Goal: Task Accomplishment & Management: Use online tool/utility

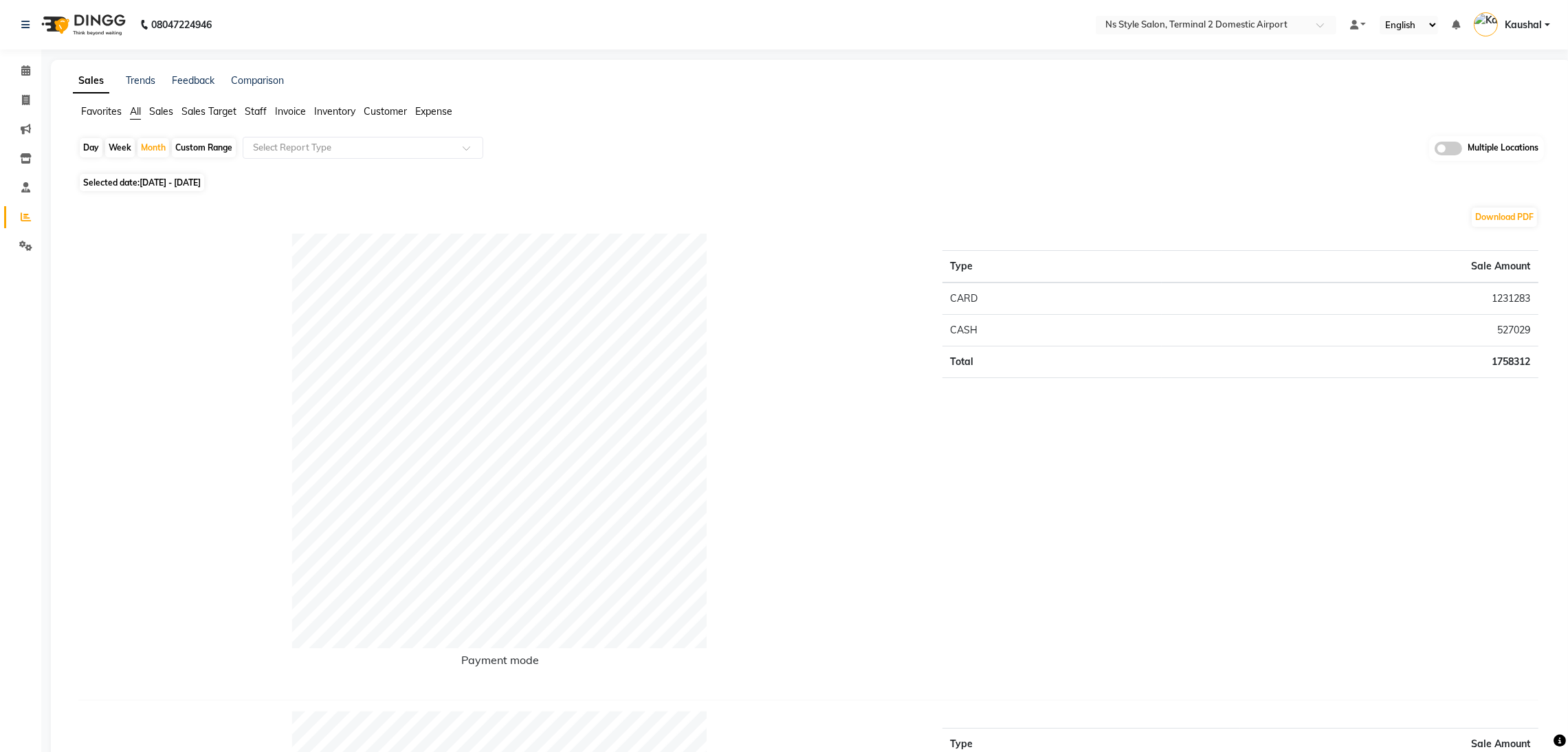
click at [256, 115] on span "Staff" at bounding box center [255, 111] width 22 height 12
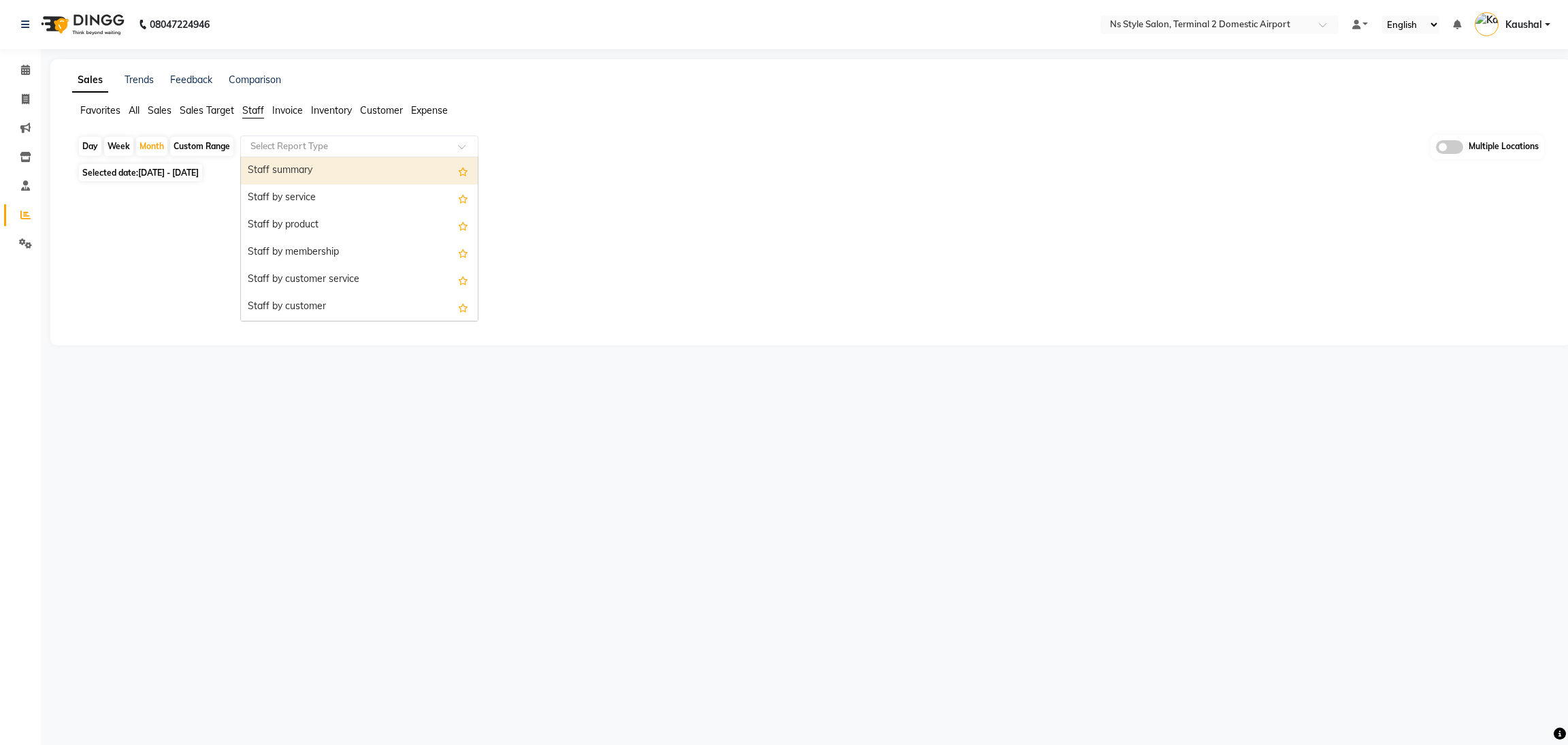
click at [305, 151] on input "text" at bounding box center [345, 146] width 196 height 14
click at [308, 175] on div "Staff summary" at bounding box center [359, 171] width 237 height 27
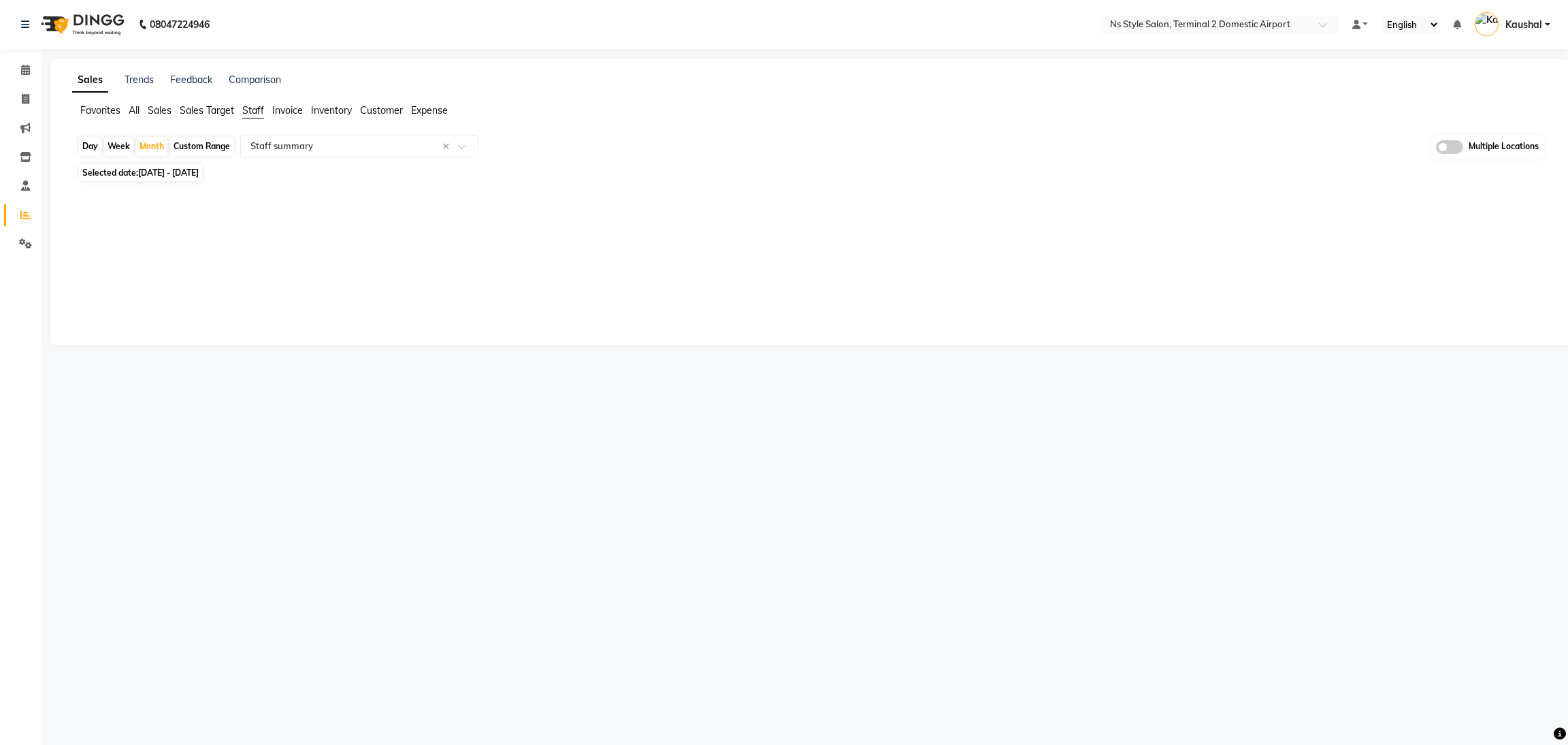
click at [401, 290] on div "Sales Trends Feedback Comparison Favorites All Sales Sales Target Staff Invoice…" at bounding box center [811, 202] width 1521 height 286
click at [1362, 20] on link at bounding box center [1360, 25] width 17 height 14
click at [1394, 50] on span "Default Panel" at bounding box center [1414, 48] width 56 height 11
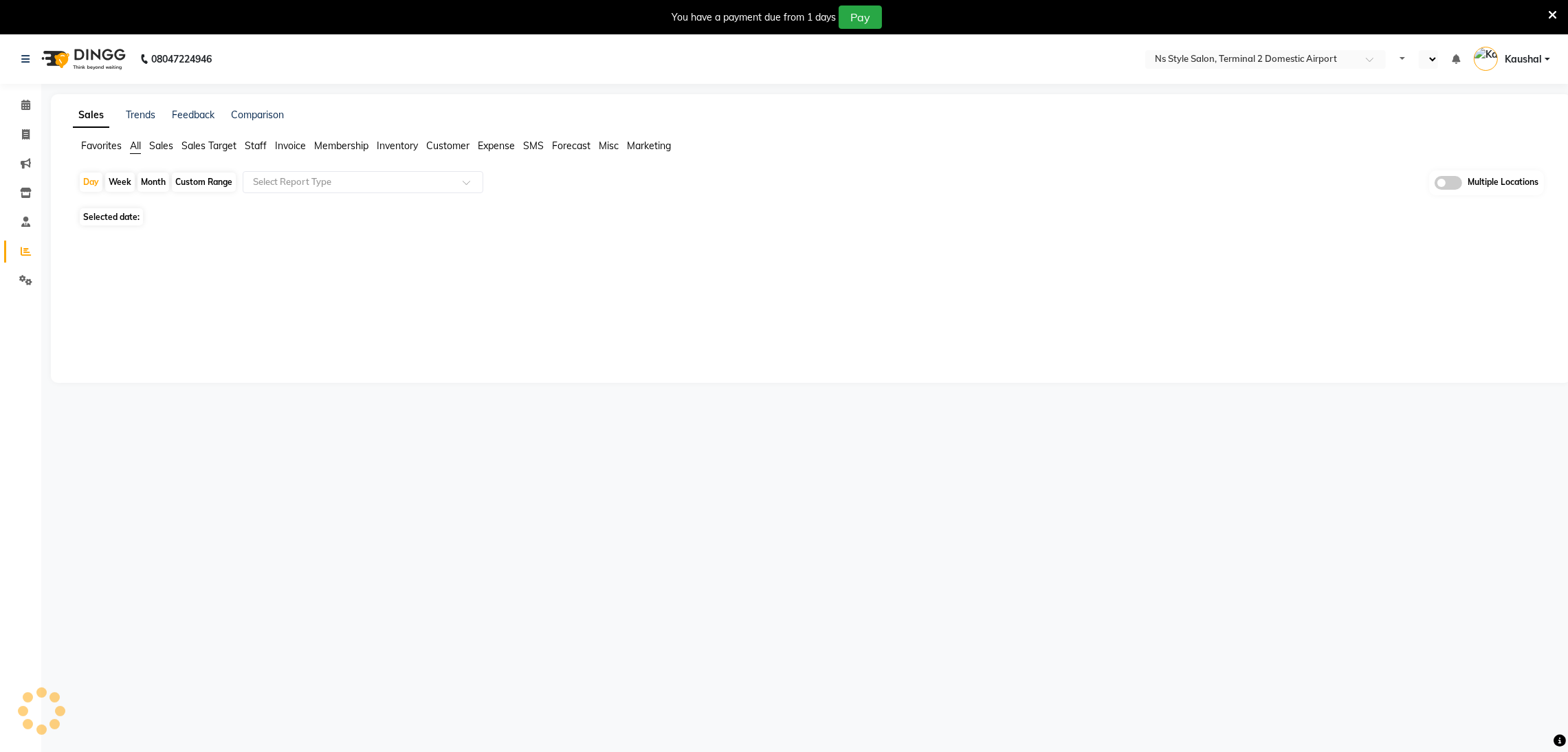
select select "en"
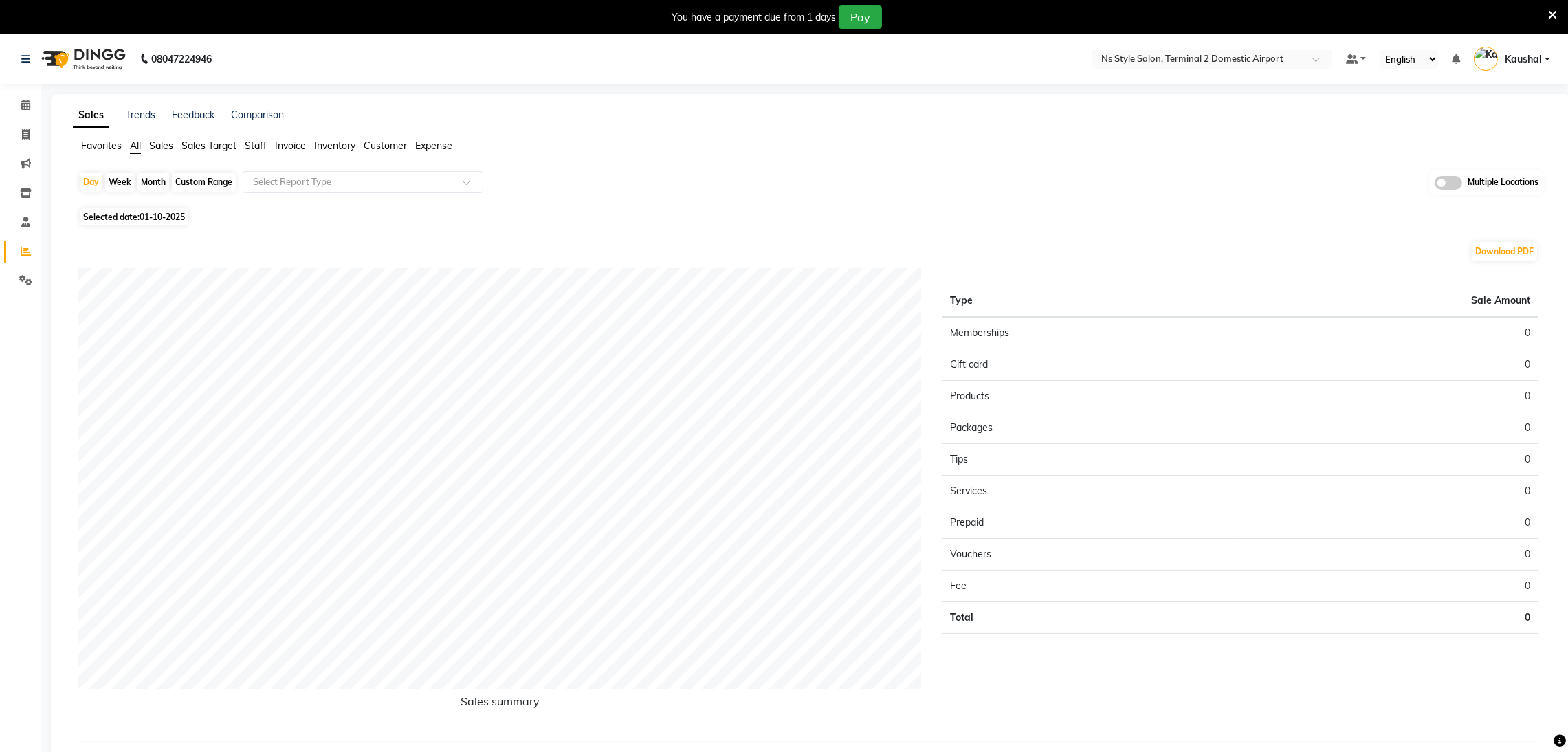
click at [1552, 12] on icon at bounding box center [1553, 15] width 9 height 12
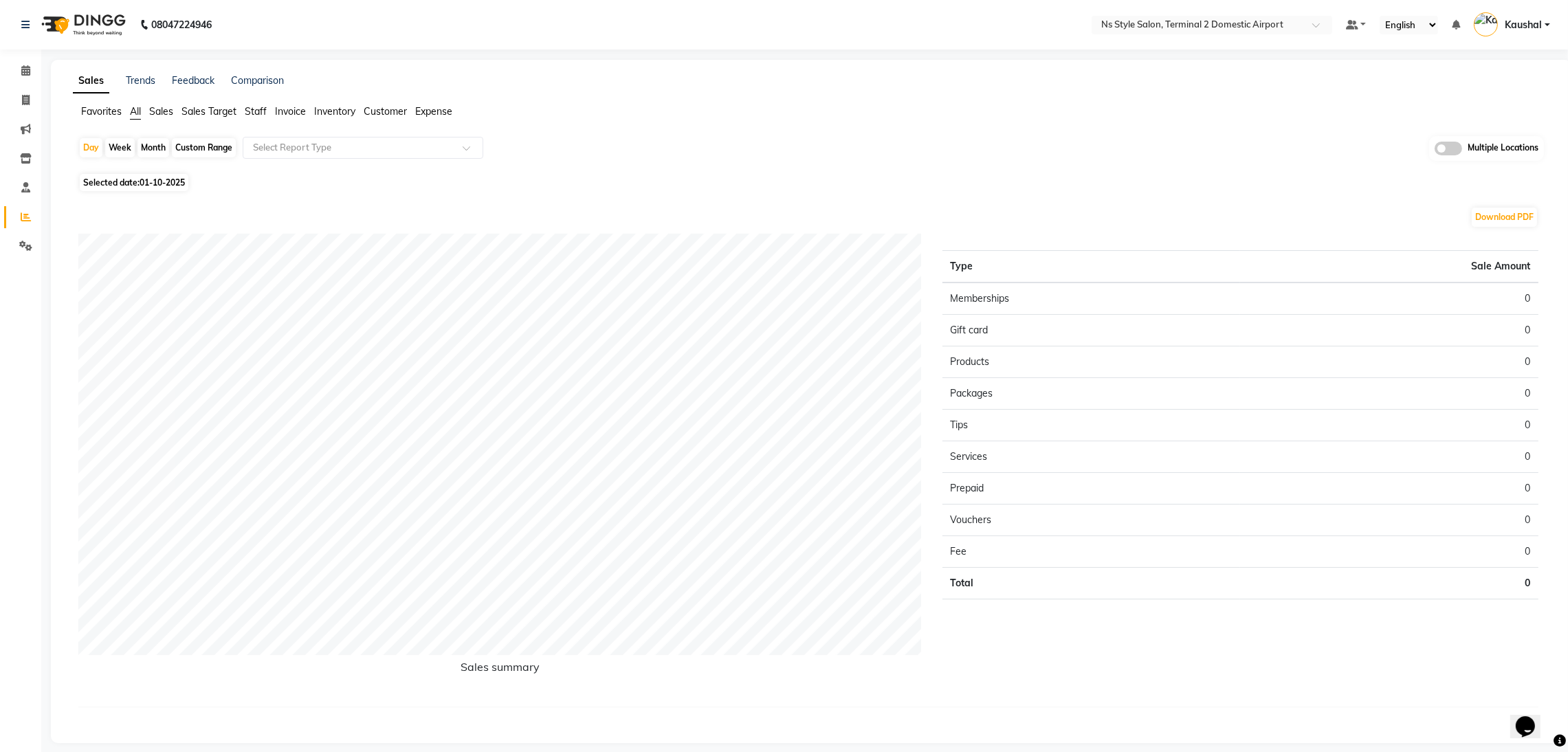
click at [164, 144] on div "Month" at bounding box center [154, 147] width 32 height 19
select select "10"
select select "2025"
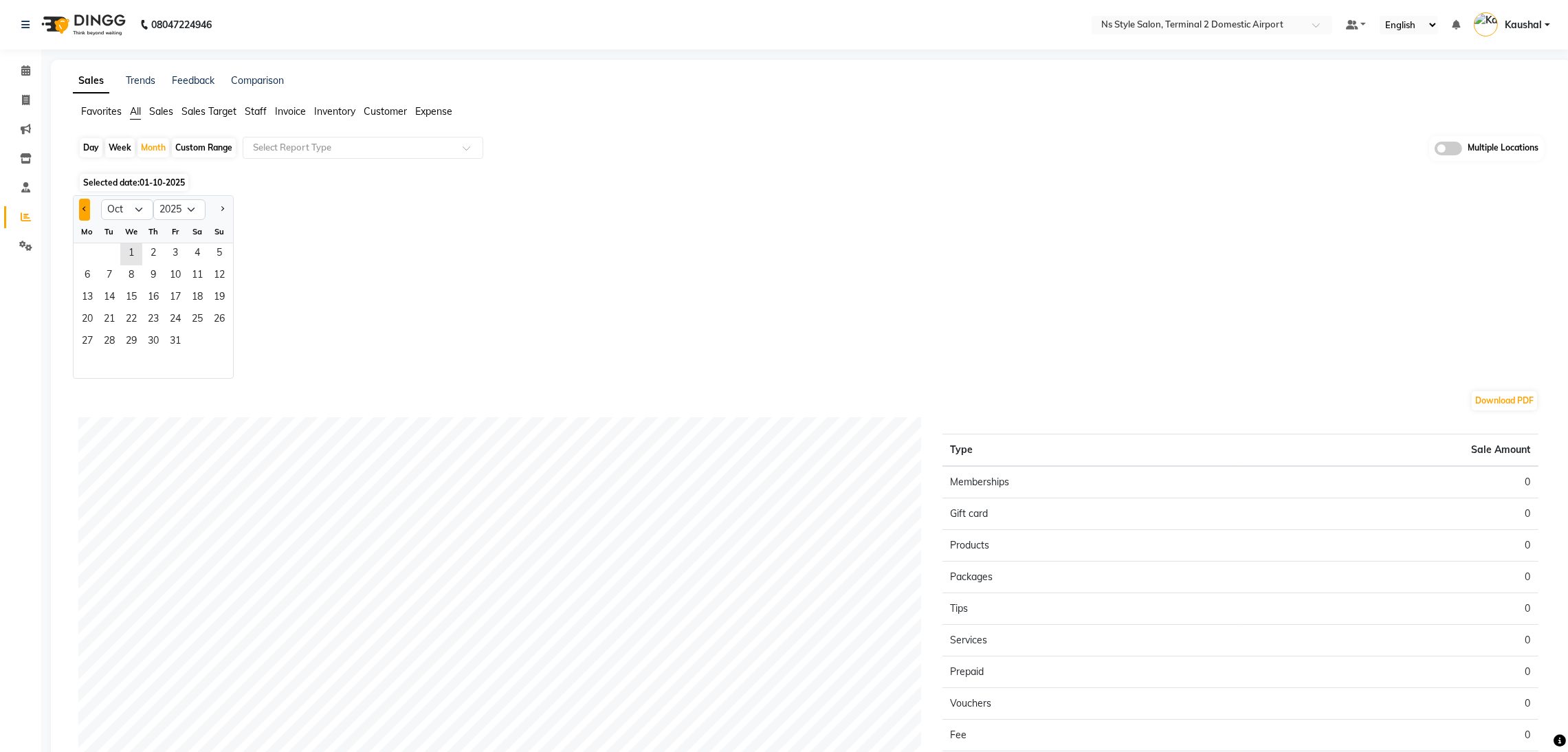
click at [87, 208] on span "Previous month" at bounding box center [85, 208] width 5 height 5
select select "9"
click at [93, 252] on span "1" at bounding box center [87, 254] width 22 height 22
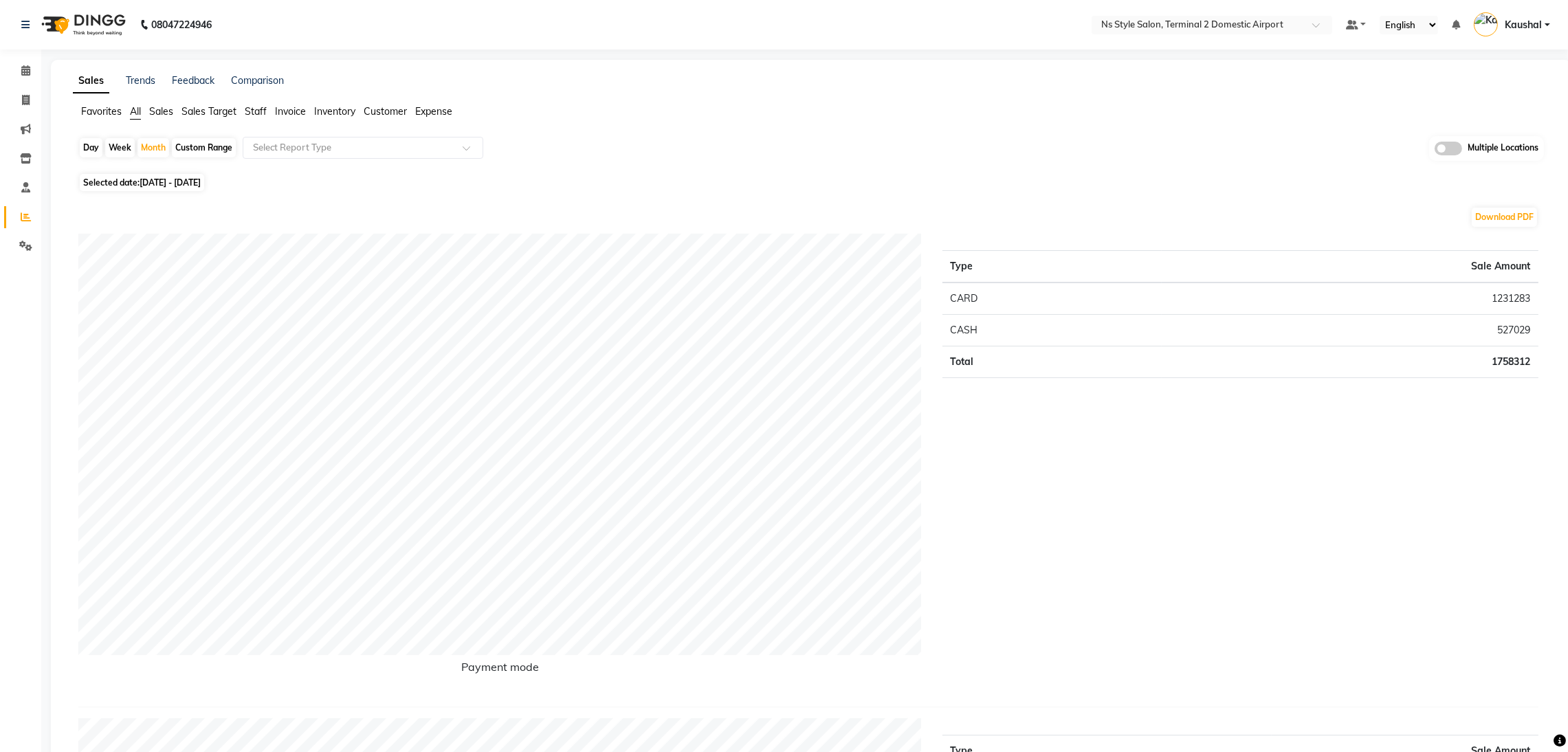
click at [261, 111] on span "Staff" at bounding box center [255, 111] width 22 height 12
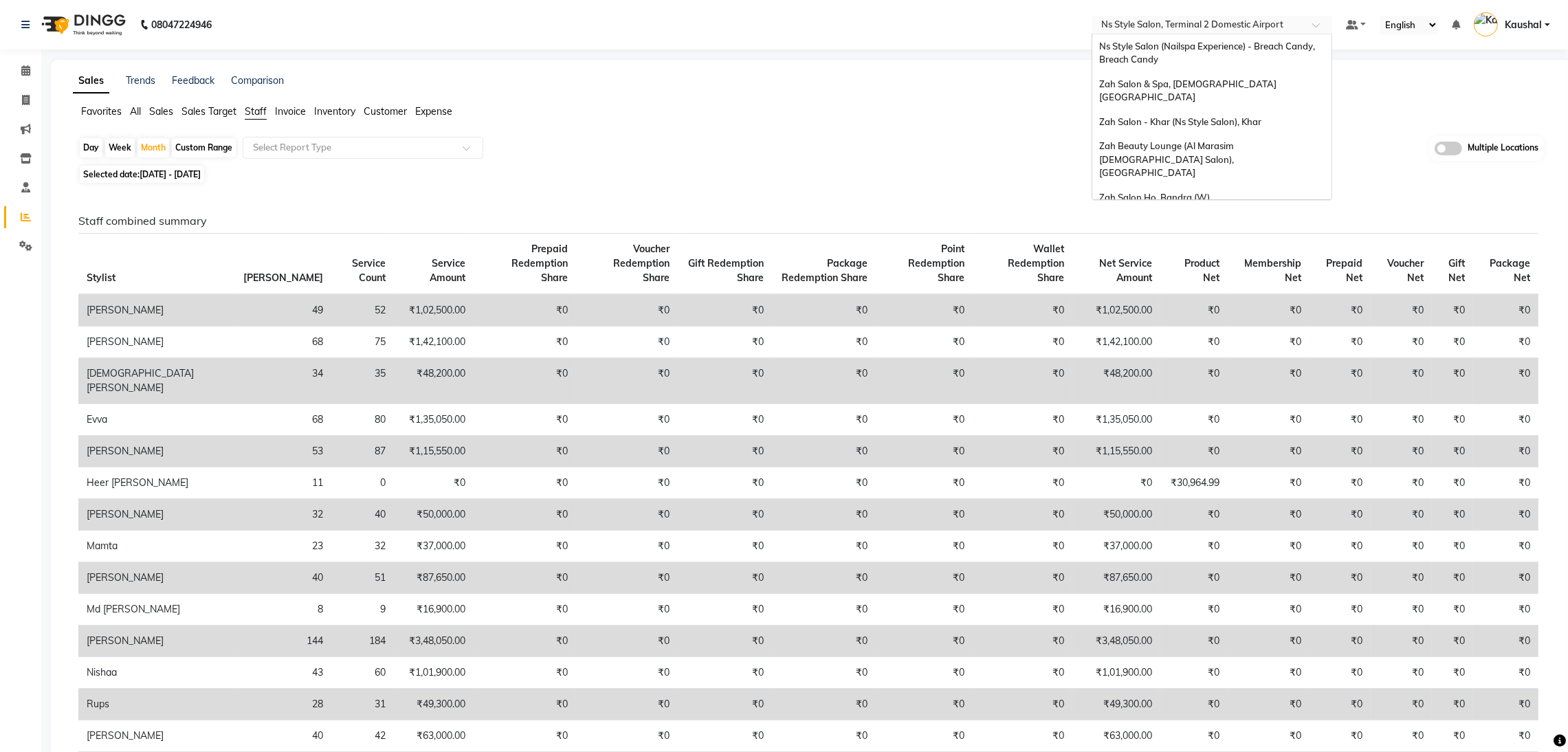
scroll to position [32, 0]
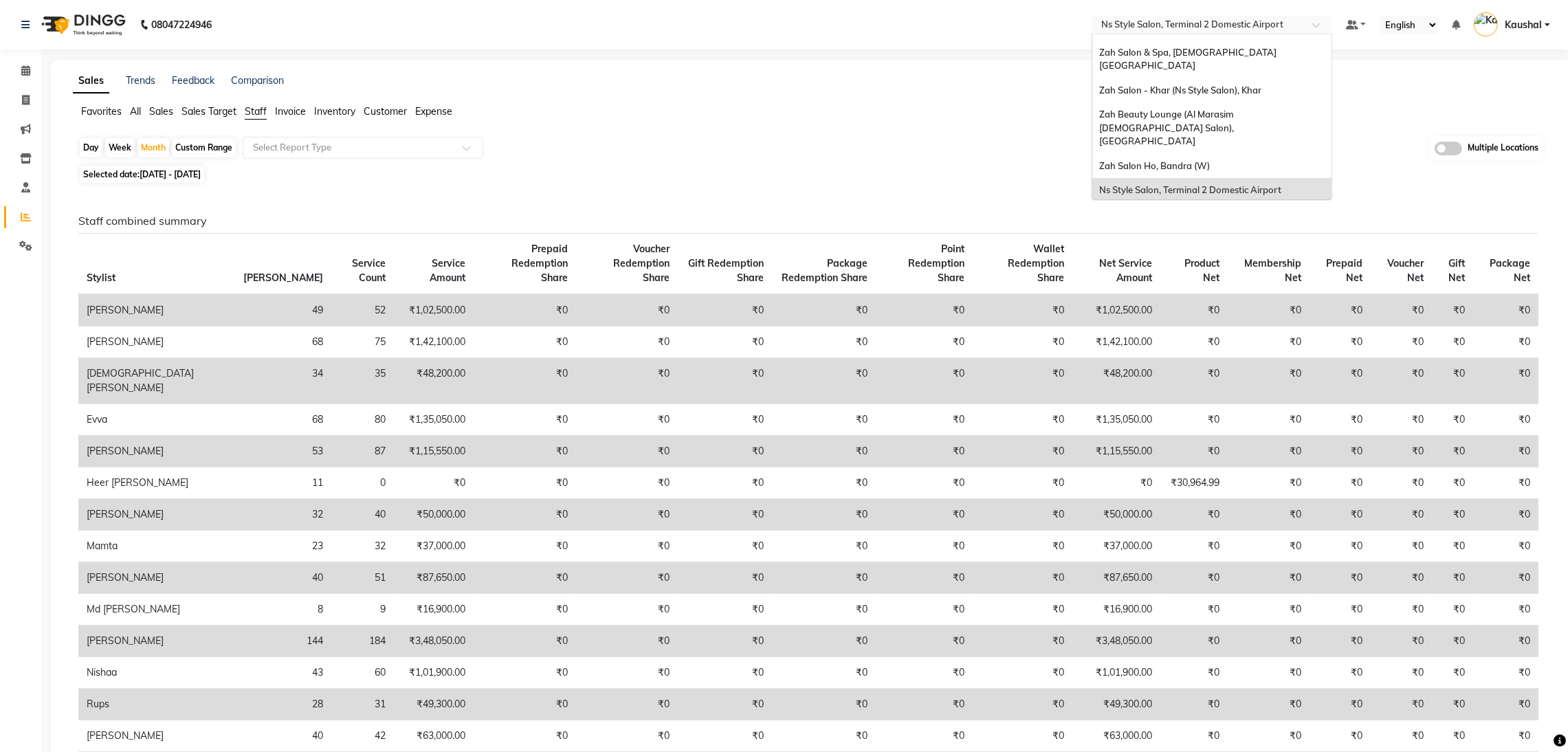
click at [1256, 33] on div "Select Location × Ns Style Salon, Terminal 2 Domestic Airport" at bounding box center [1212, 25] width 241 height 18
click at [1201, 203] on div "Ns Style Salon, Terminal 1 Domestic Airport" at bounding box center [1212, 215] width 239 height 25
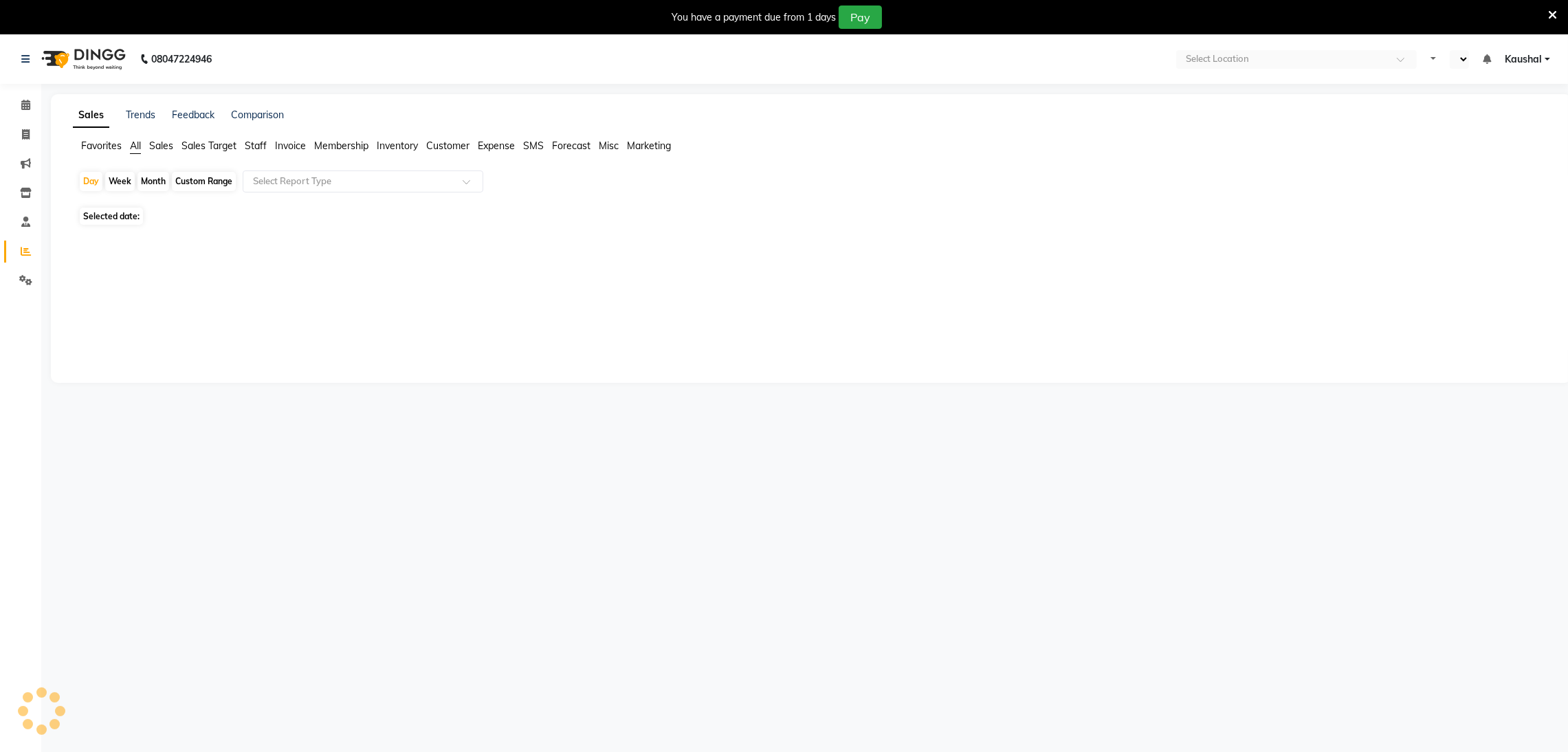
select select "en"
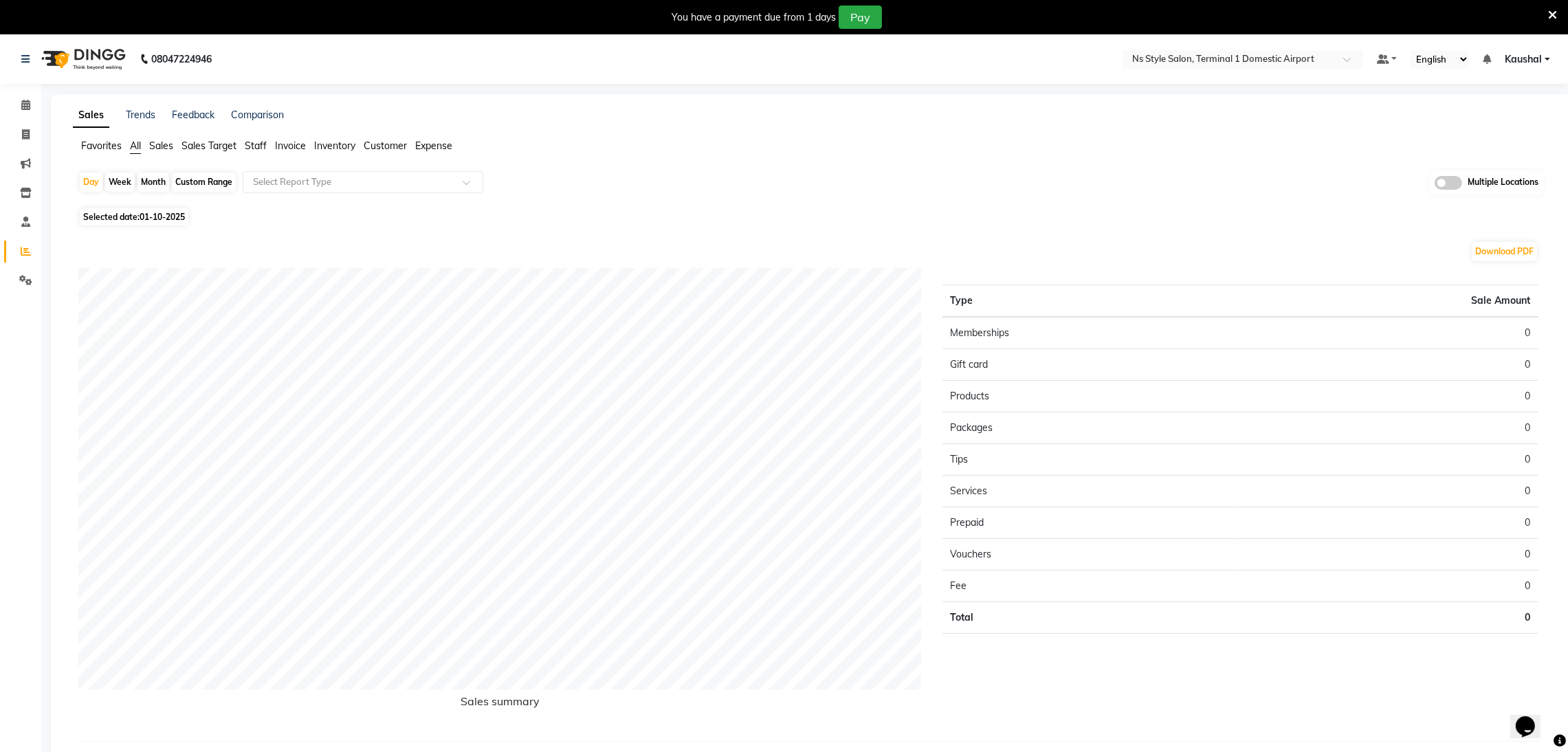
click at [1554, 18] on icon at bounding box center [1553, 15] width 9 height 12
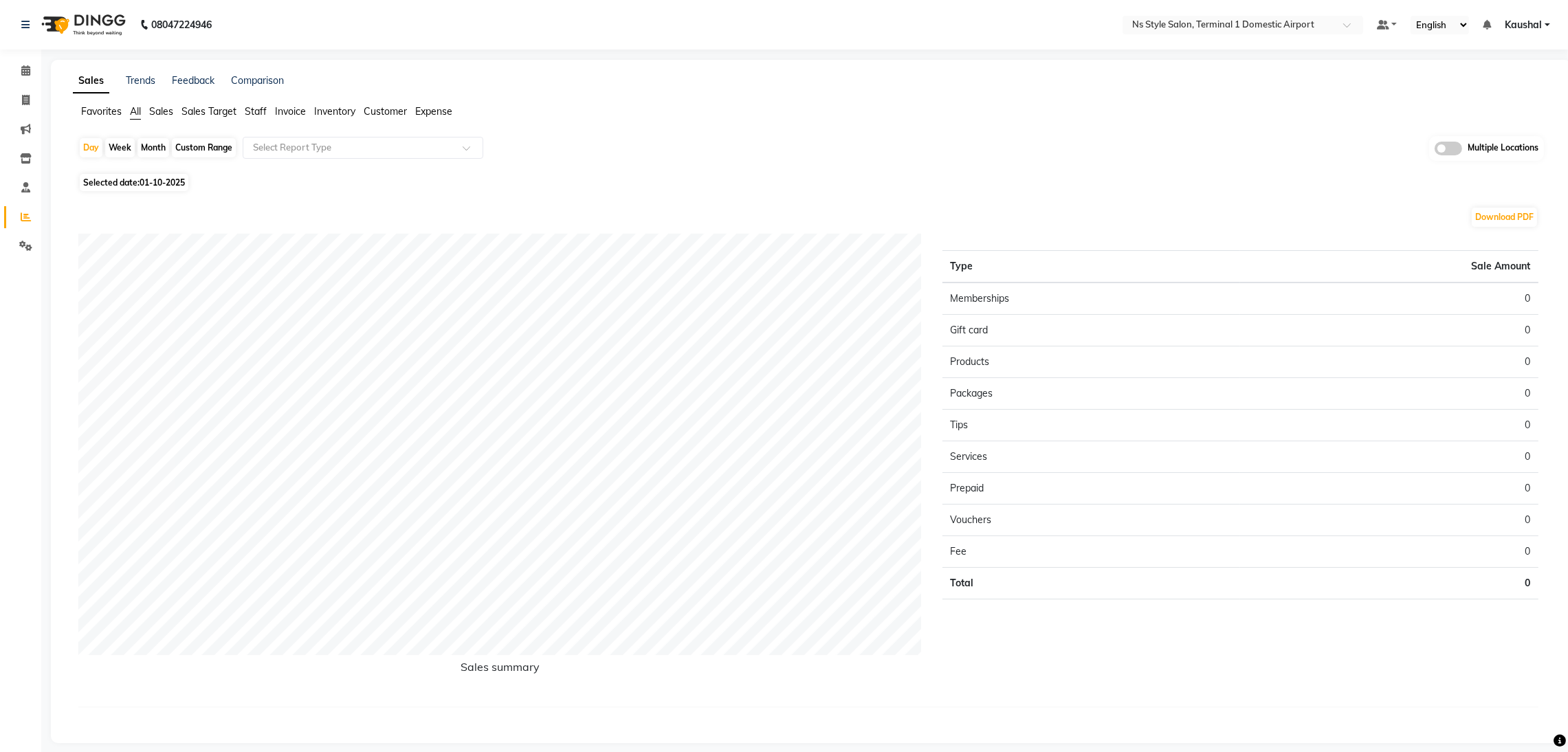
click at [154, 149] on div "Month" at bounding box center [154, 147] width 32 height 19
select select "10"
select select "2025"
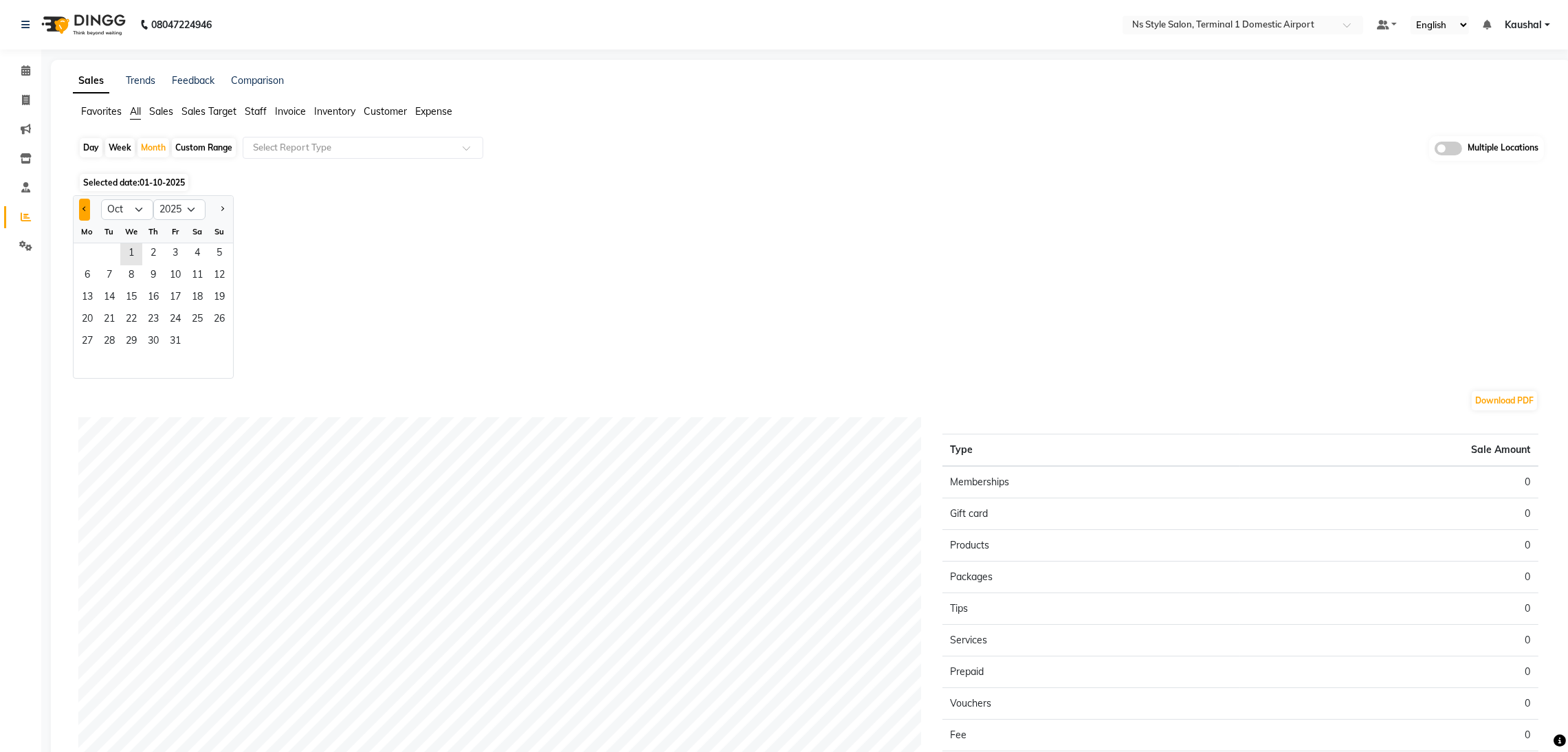
click at [80, 207] on button "Previous month" at bounding box center [84, 209] width 11 height 22
select select "9"
click at [89, 256] on span "1" at bounding box center [87, 254] width 22 height 22
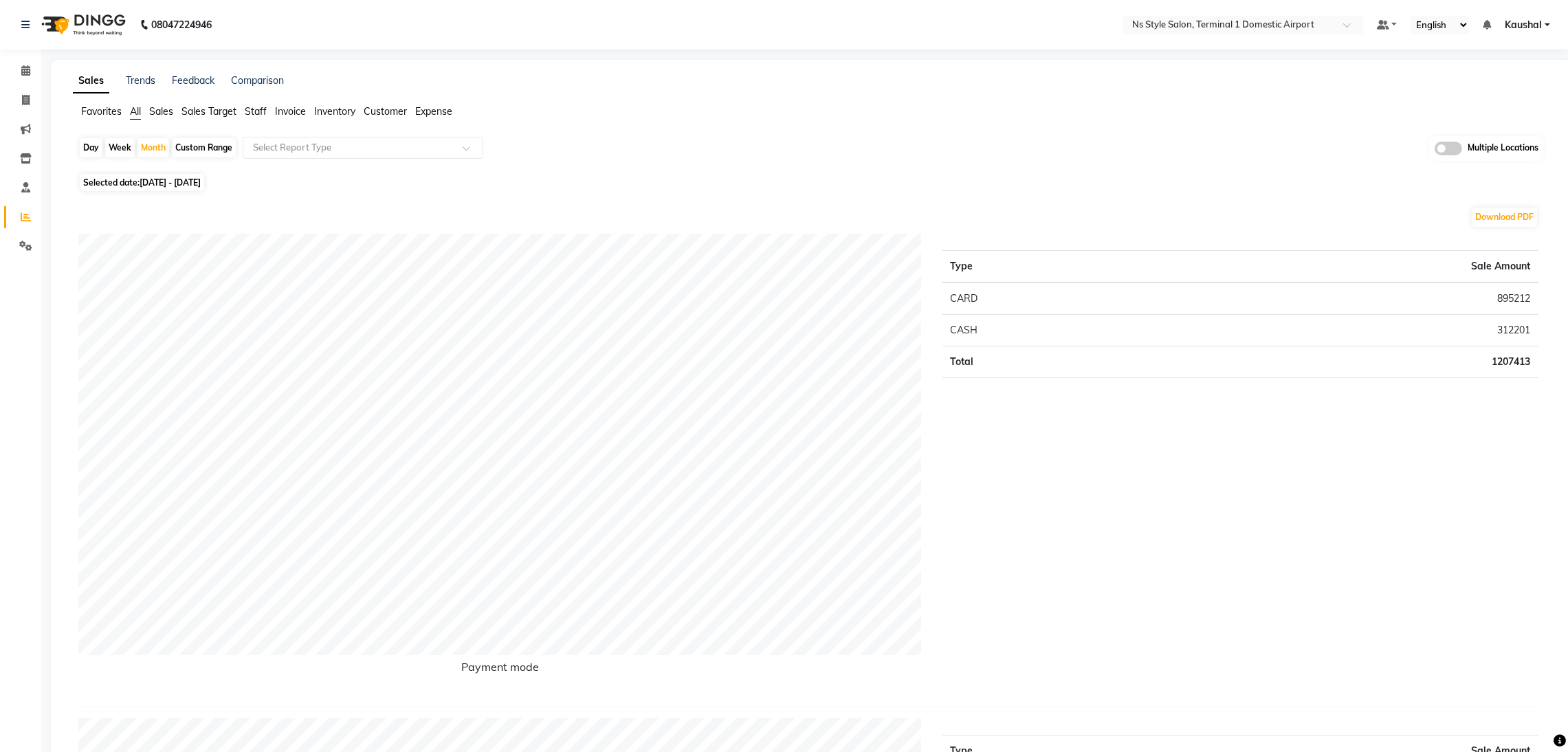
click at [255, 117] on span "Staff" at bounding box center [255, 111] width 22 height 12
